Goal: Find specific page/section: Find specific page/section

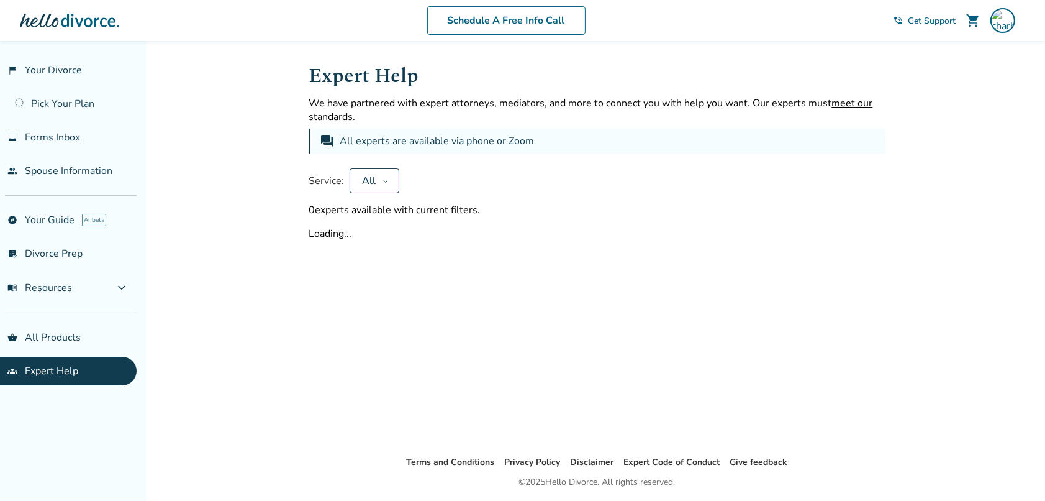
click at [379, 179] on button "All" at bounding box center [375, 180] width 50 height 25
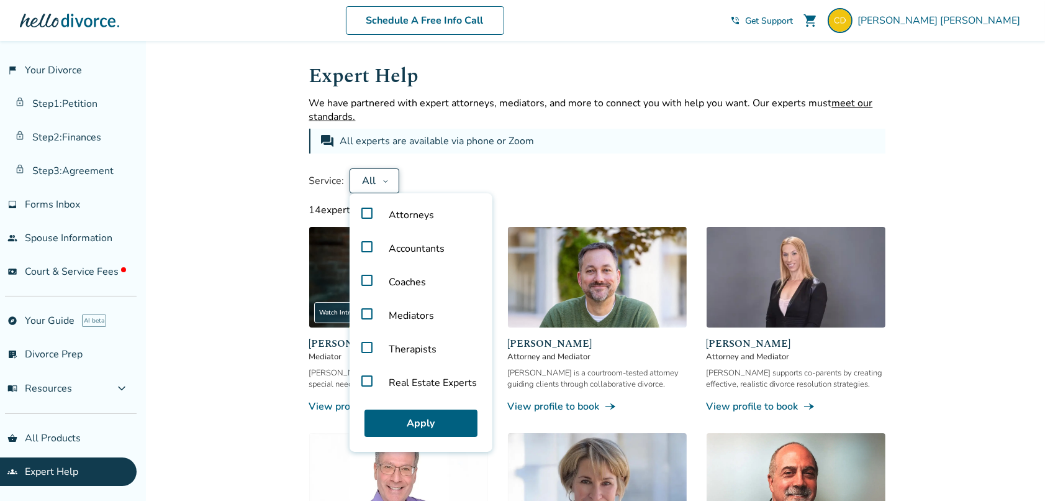
click at [411, 247] on span "Accountants" at bounding box center [417, 249] width 76 height 34
click at [410, 416] on button "Apply" at bounding box center [421, 422] width 113 height 27
